Goal: Navigation & Orientation: Find specific page/section

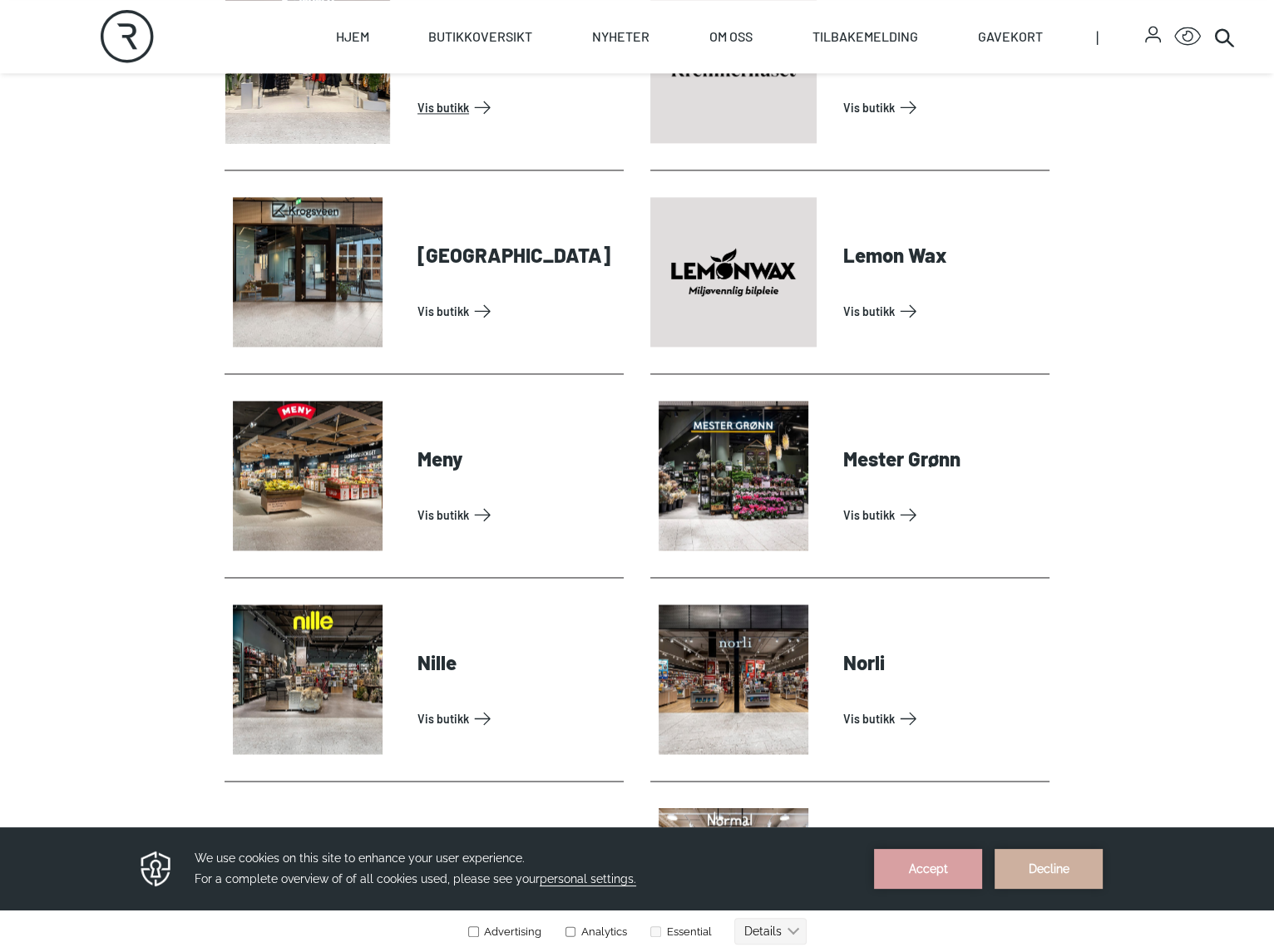
scroll to position [2744, 0]
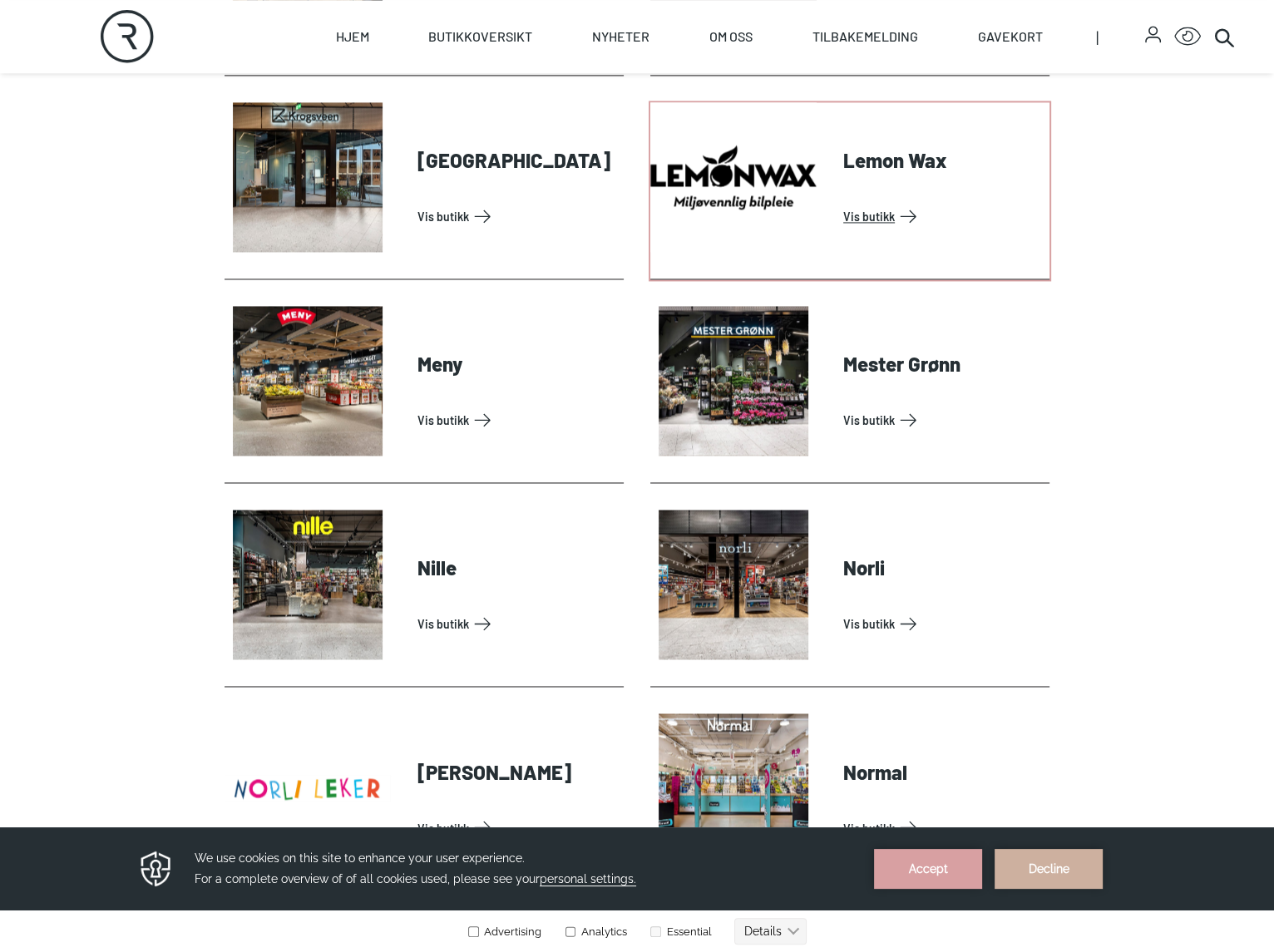
click at [883, 229] on link "Vis butikk" at bounding box center [942, 216] width 199 height 26
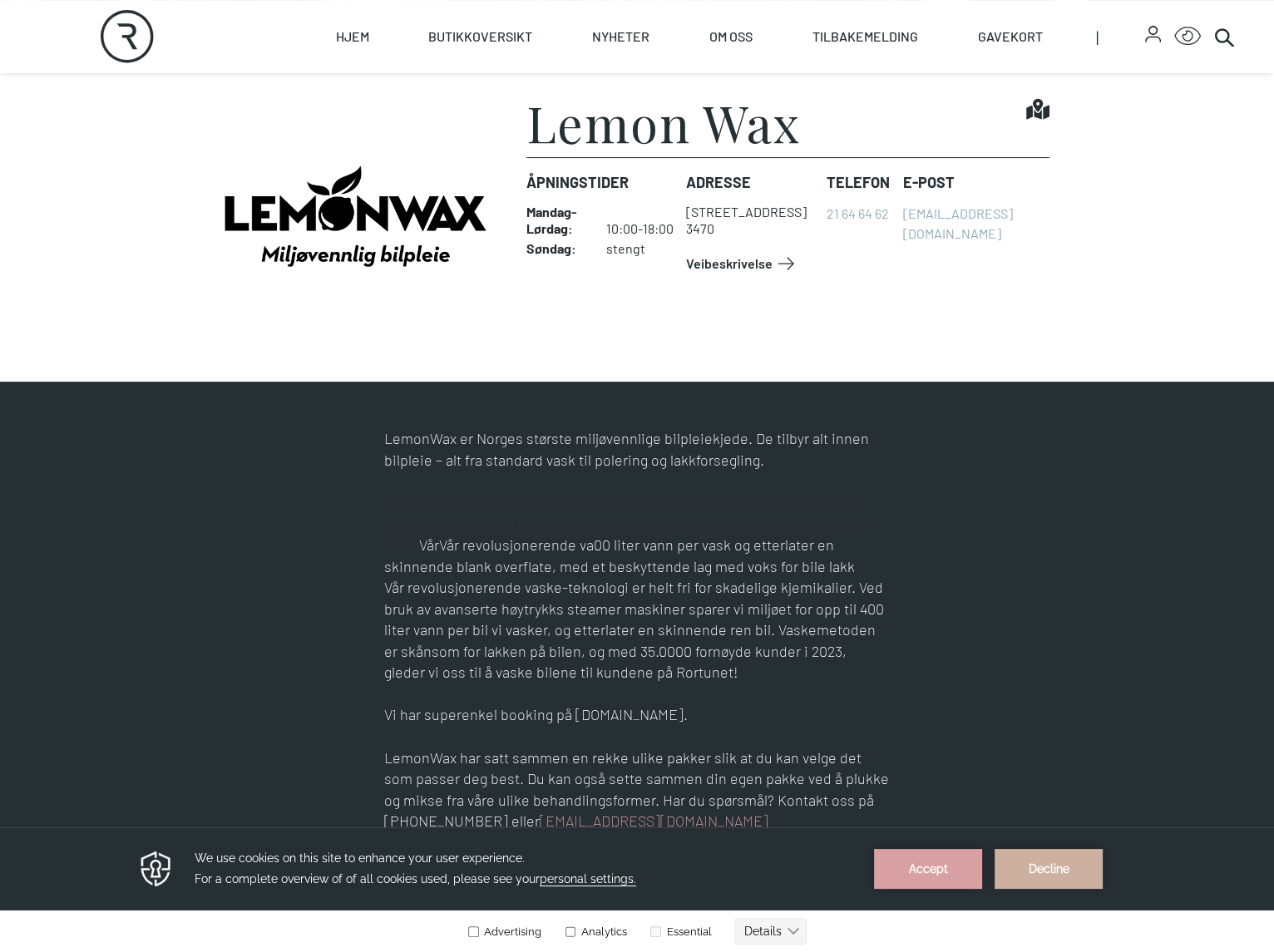
scroll to position [582, 0]
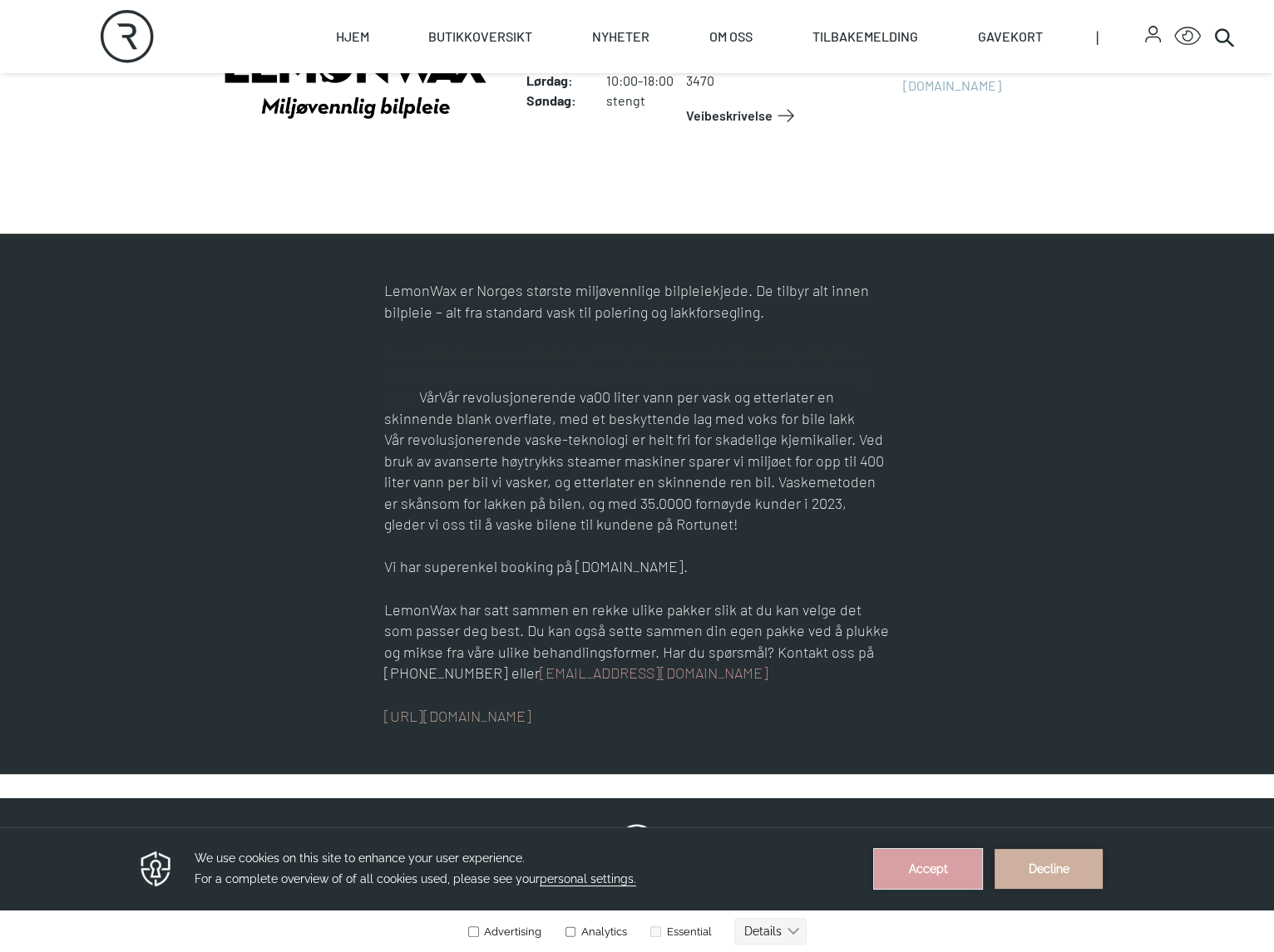
drag, startPoint x: 941, startPoint y: 870, endPoint x: 939, endPoint y: 1693, distance: 823.0
click at [941, 870] on button "Accept" at bounding box center [928, 868] width 108 height 40
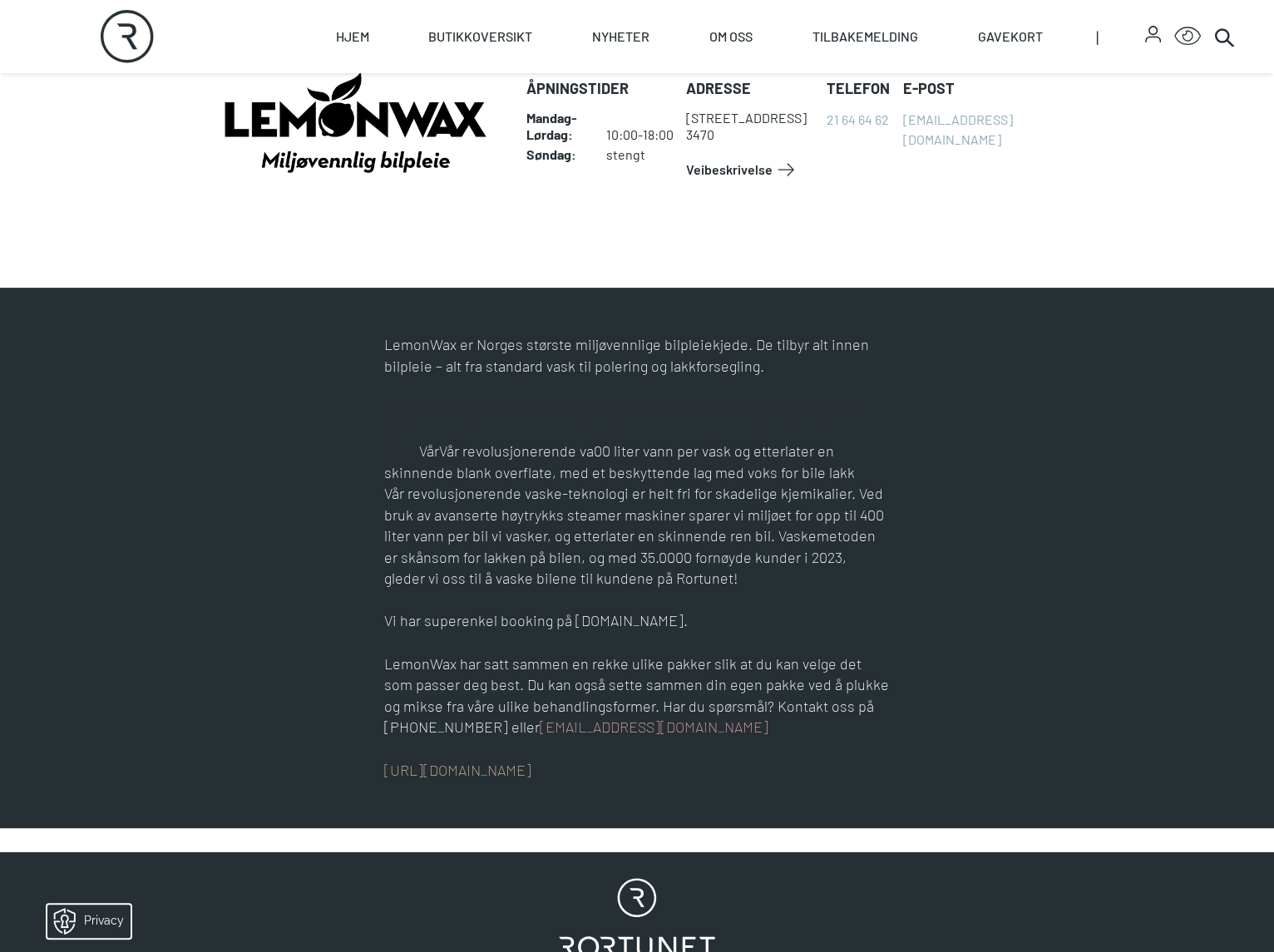
scroll to position [499, 0]
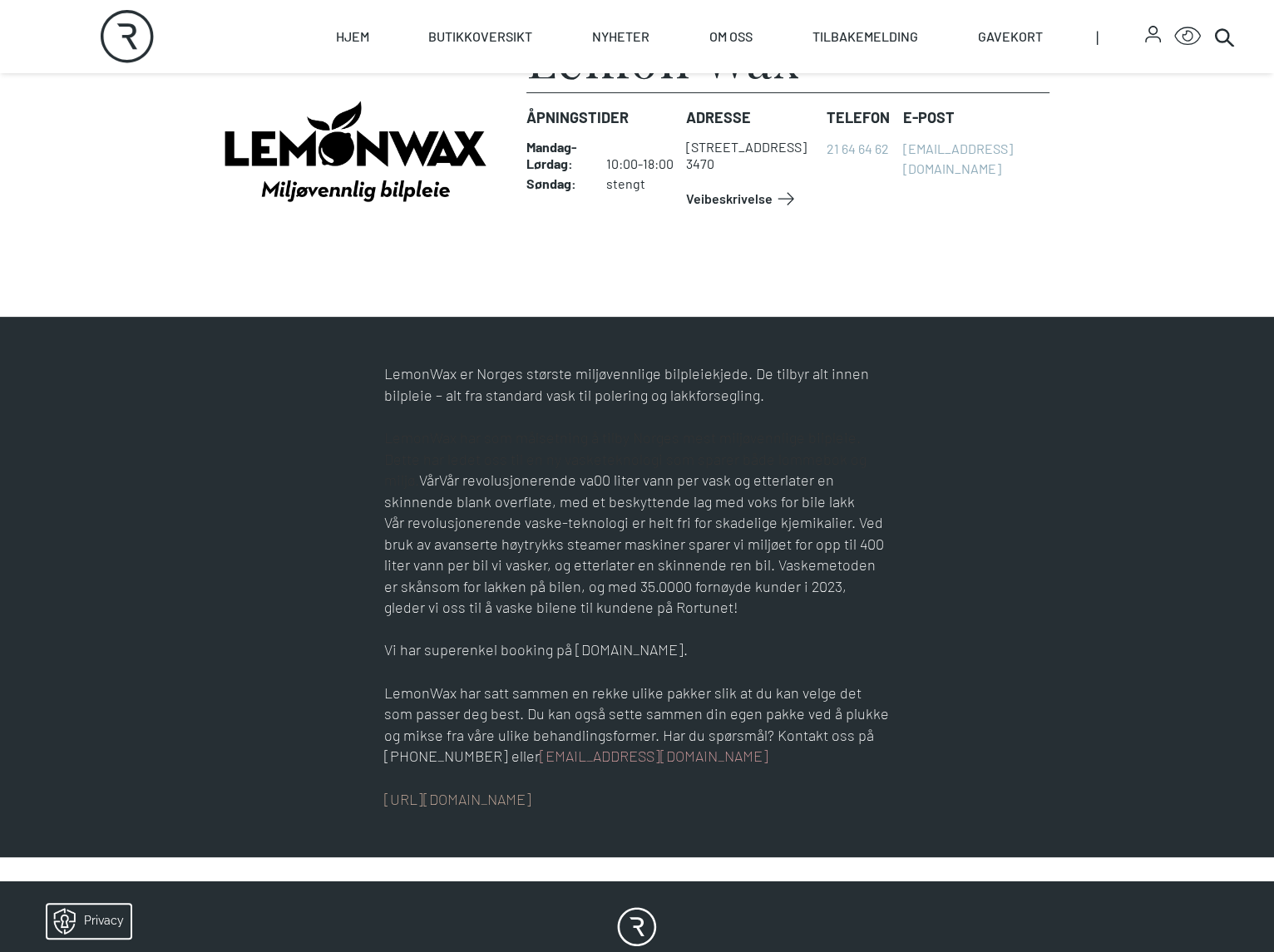
click at [1049, 55] on icon "Find it!" at bounding box center [1038, 44] width 23 height 23
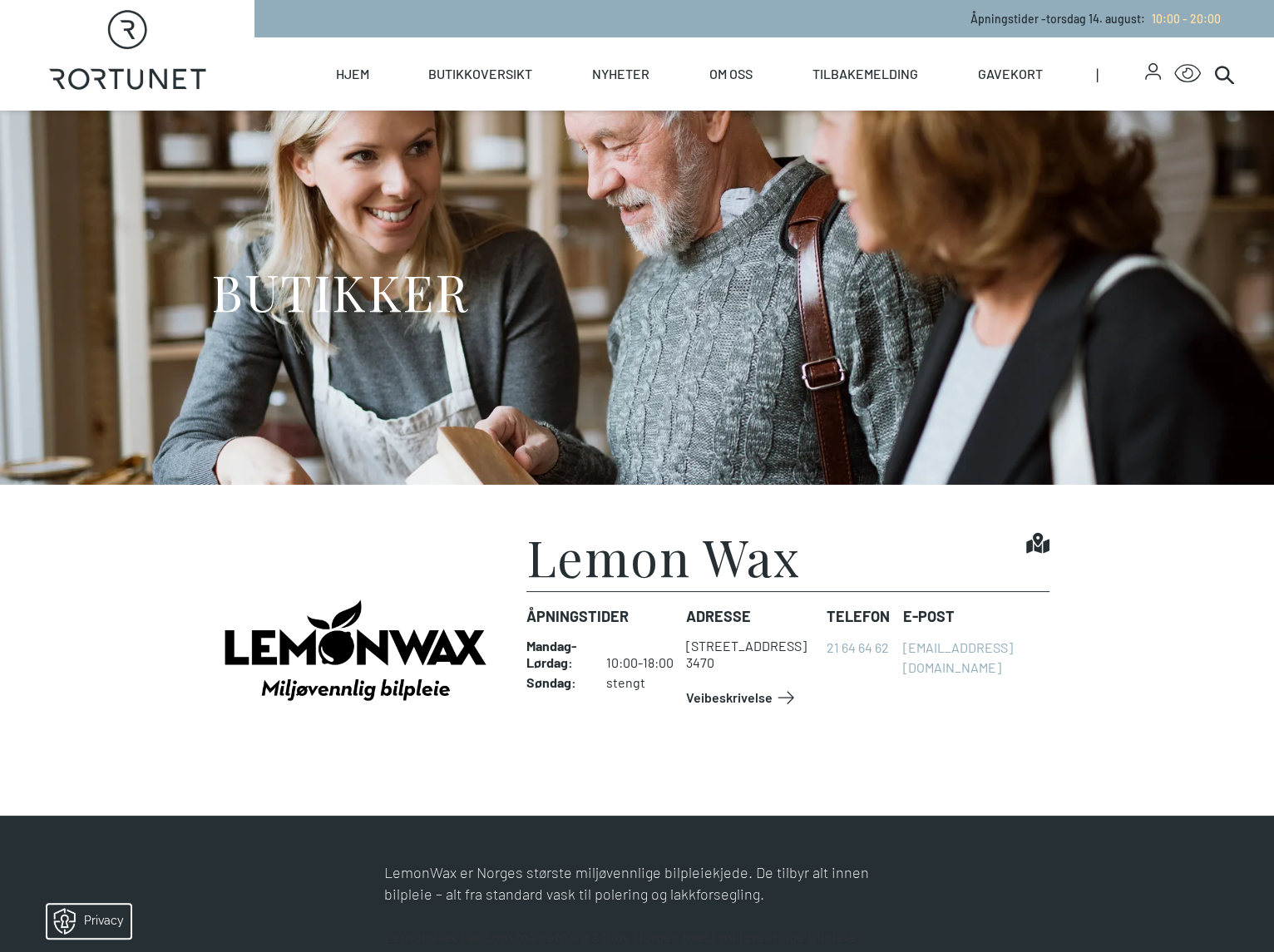
click at [319, 758] on img at bounding box center [355, 650] width 262 height 238
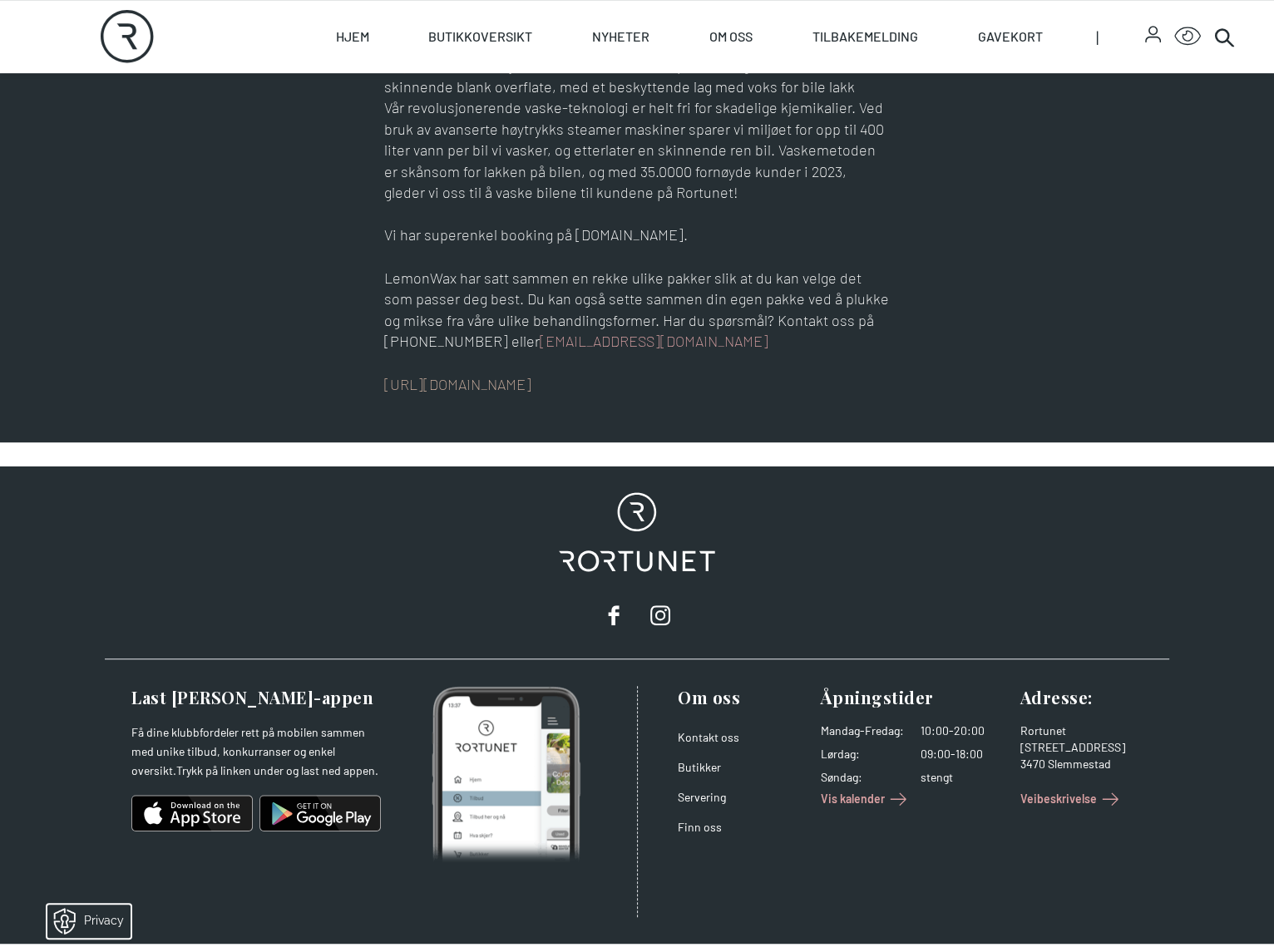
scroll to position [915, 0]
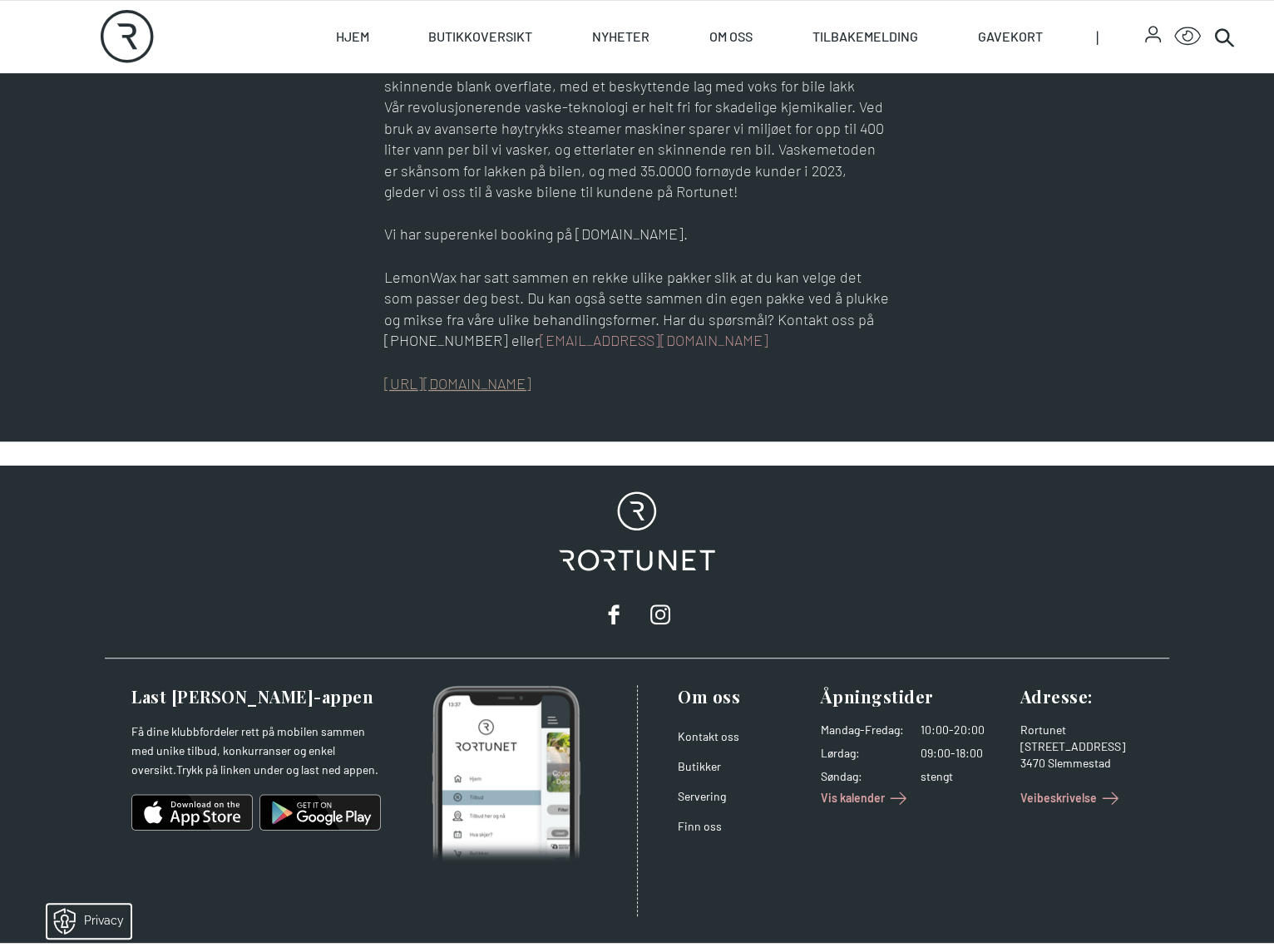
click at [396, 393] on link "[URL][DOMAIN_NAME]" at bounding box center [457, 383] width 147 height 18
